Goal: Transaction & Acquisition: Purchase product/service

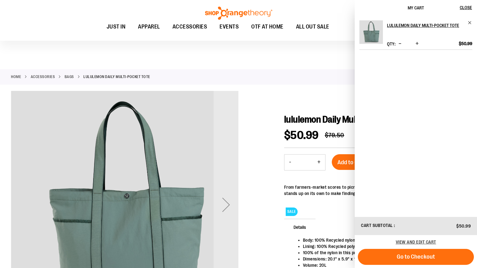
scroll to position [80, 0]
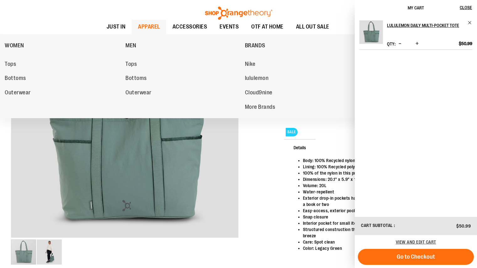
click at [154, 29] on span "APPAREL" at bounding box center [149, 27] width 22 height 14
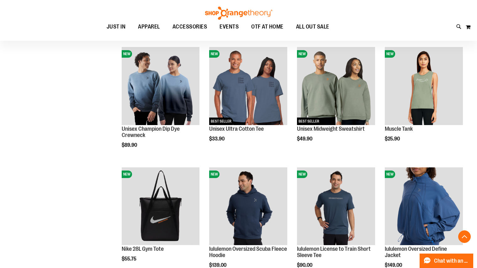
scroll to position [442, 0]
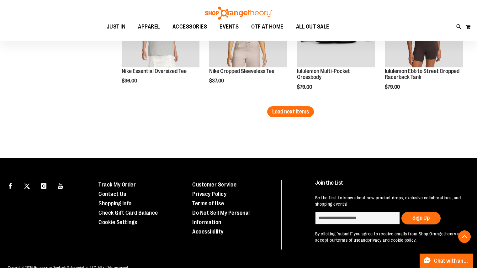
scroll to position [1104, 0]
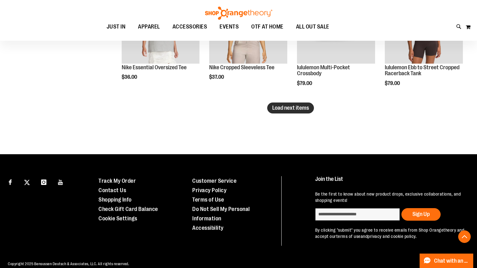
click at [285, 110] on span "Load next items" at bounding box center [290, 108] width 37 height 6
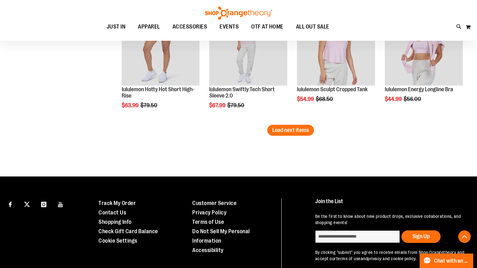
scroll to position [1445, 0]
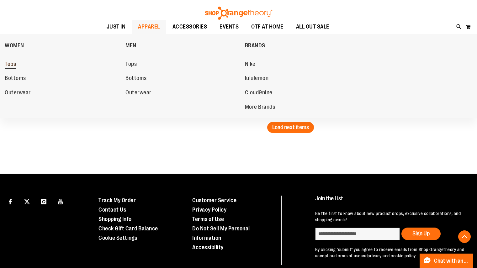
click at [16, 65] on span "Tops" at bounding box center [10, 65] width 11 height 8
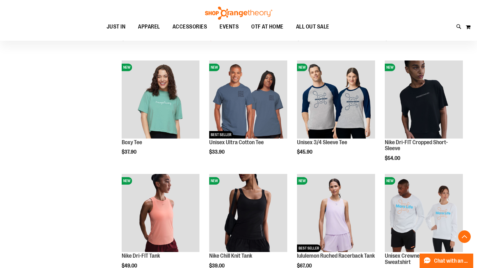
scroll to position [182, 0]
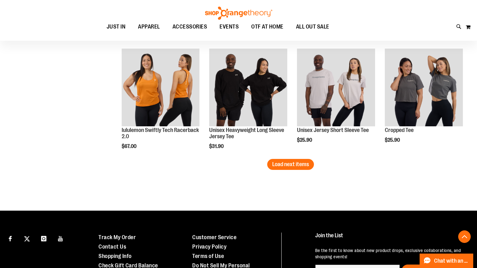
scroll to position [985, 0]
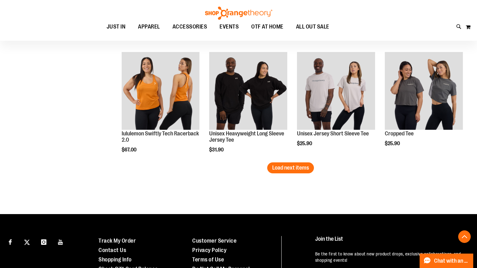
type input "**********"
click at [297, 169] on span "Load next items" at bounding box center [290, 168] width 37 height 6
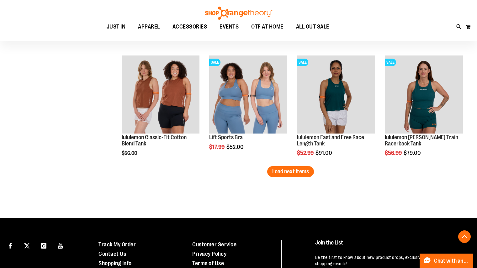
scroll to position [1324, 0]
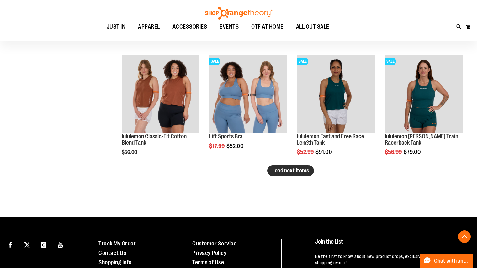
click at [288, 174] on button "Load next items" at bounding box center [290, 170] width 47 height 11
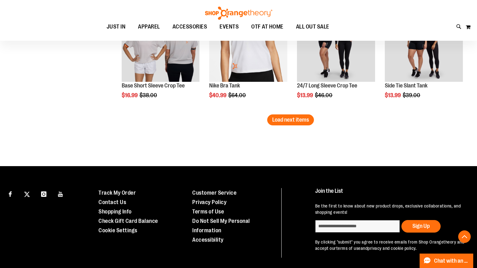
scroll to position [1716, 0]
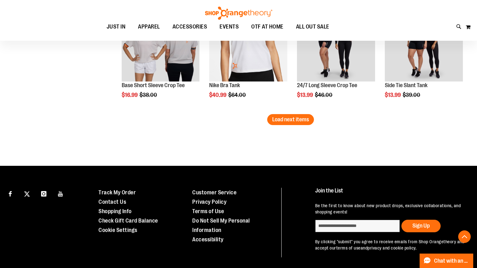
click at [240, 13] on img at bounding box center [238, 13] width 69 height 13
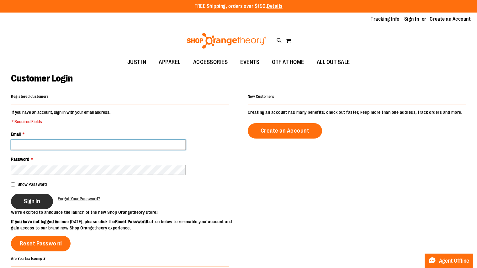
type input "**********"
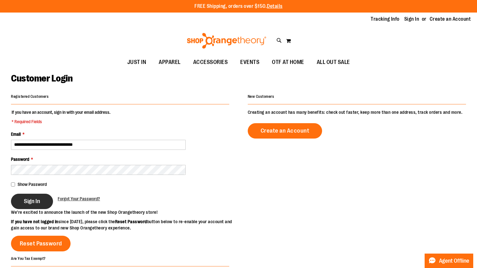
type input "**********"
click at [30, 202] on span "Sign In" at bounding box center [32, 201] width 16 height 7
